Goal: Task Accomplishment & Management: Manage account settings

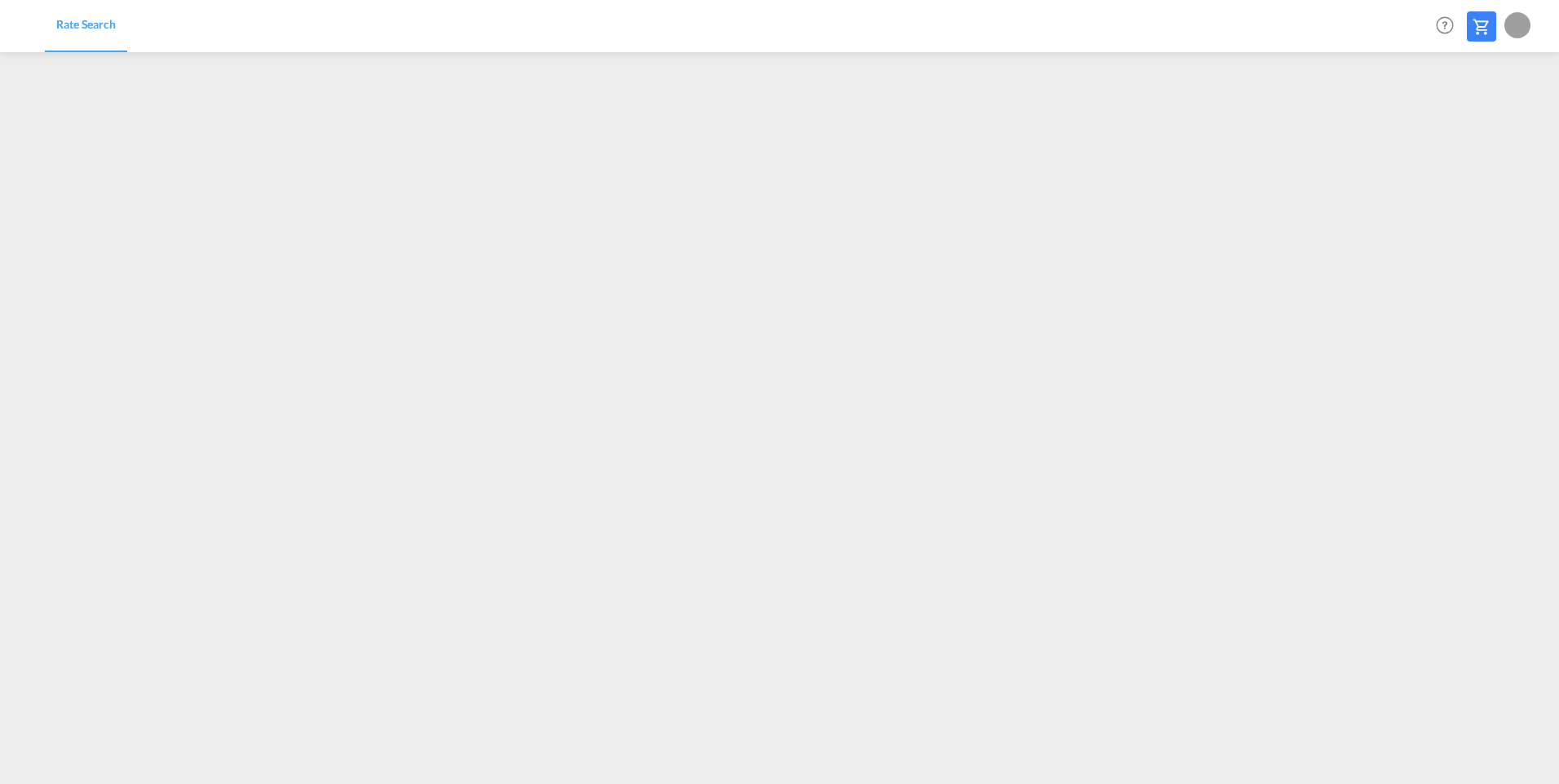
click at [1478, 30] on md-icon at bounding box center [1481, 26] width 20 height 20
click at [1527, 28] on div at bounding box center [1517, 25] width 26 height 26
click at [1479, 131] on button "Logout" at bounding box center [1499, 124] width 106 height 32
click at [1521, 30] on div at bounding box center [1517, 25] width 26 height 26
click at [1479, 122] on button "Logout" at bounding box center [1499, 124] width 106 height 32
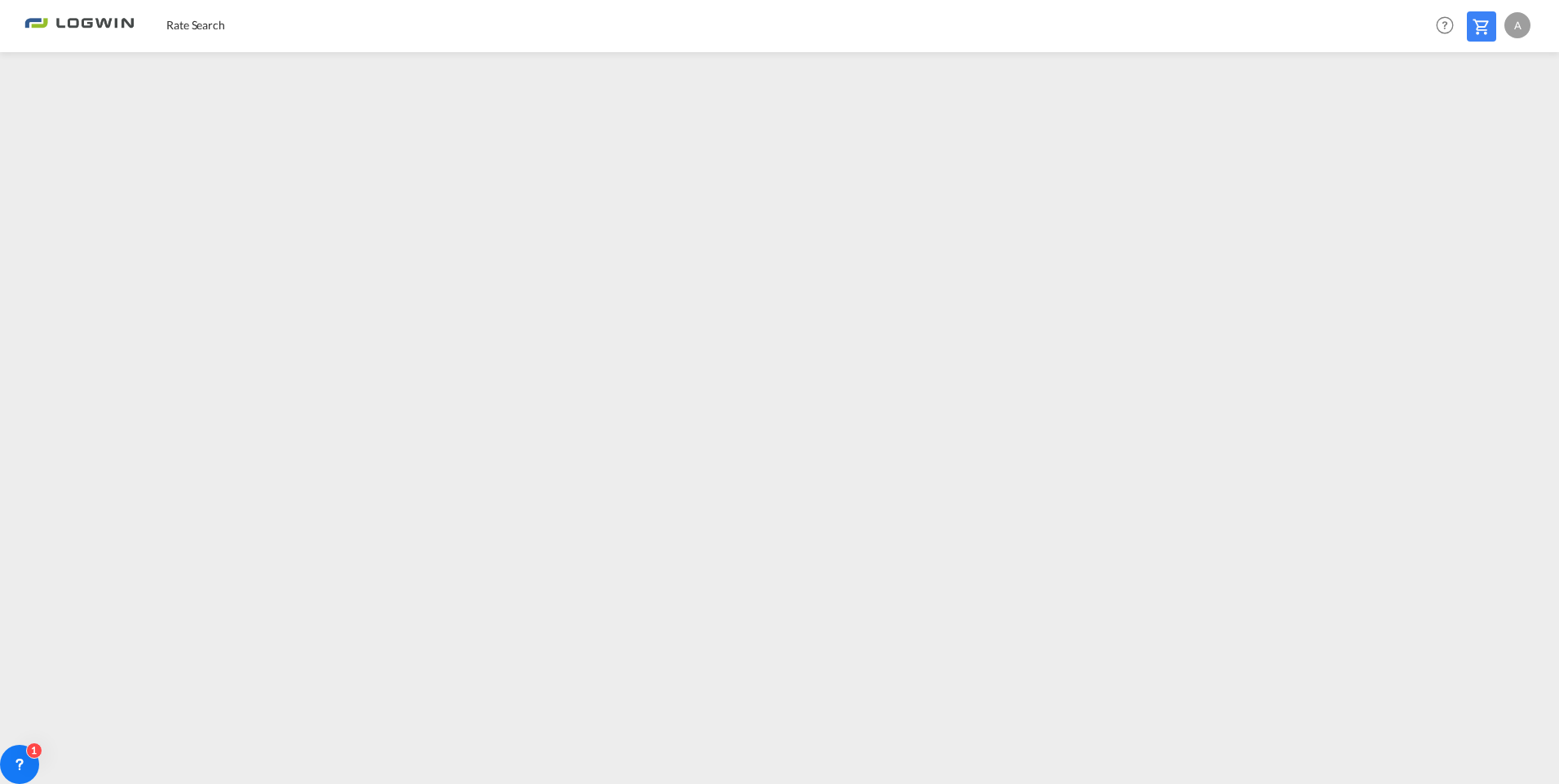
click at [1517, 25] on div "A" at bounding box center [1517, 25] width 26 height 26
click at [1476, 132] on button "Logout" at bounding box center [1499, 124] width 106 height 32
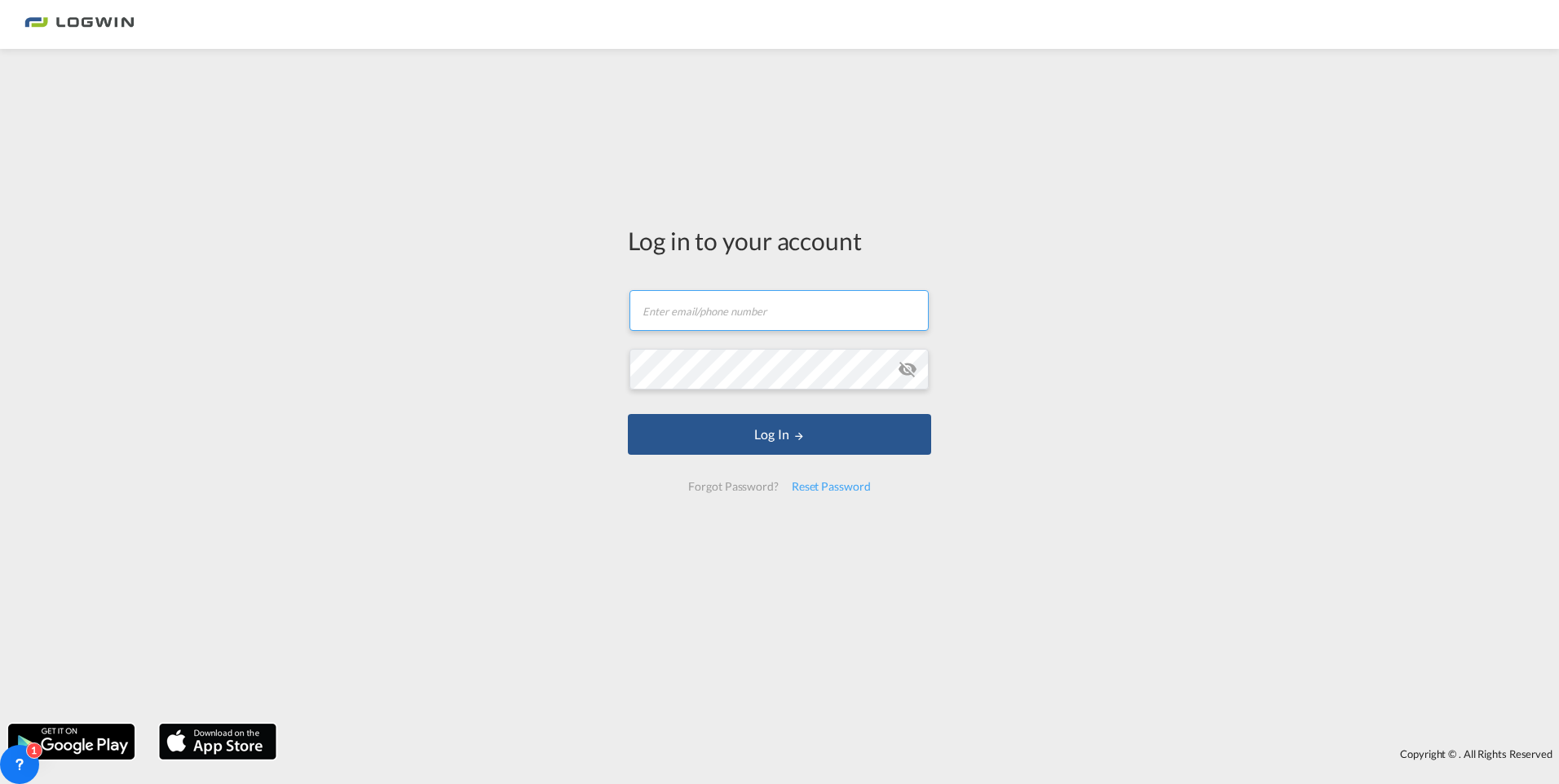
type input "[EMAIL_ADDRESS][PERSON_NAME][DOMAIN_NAME]"
